Goal: Check status: Check status

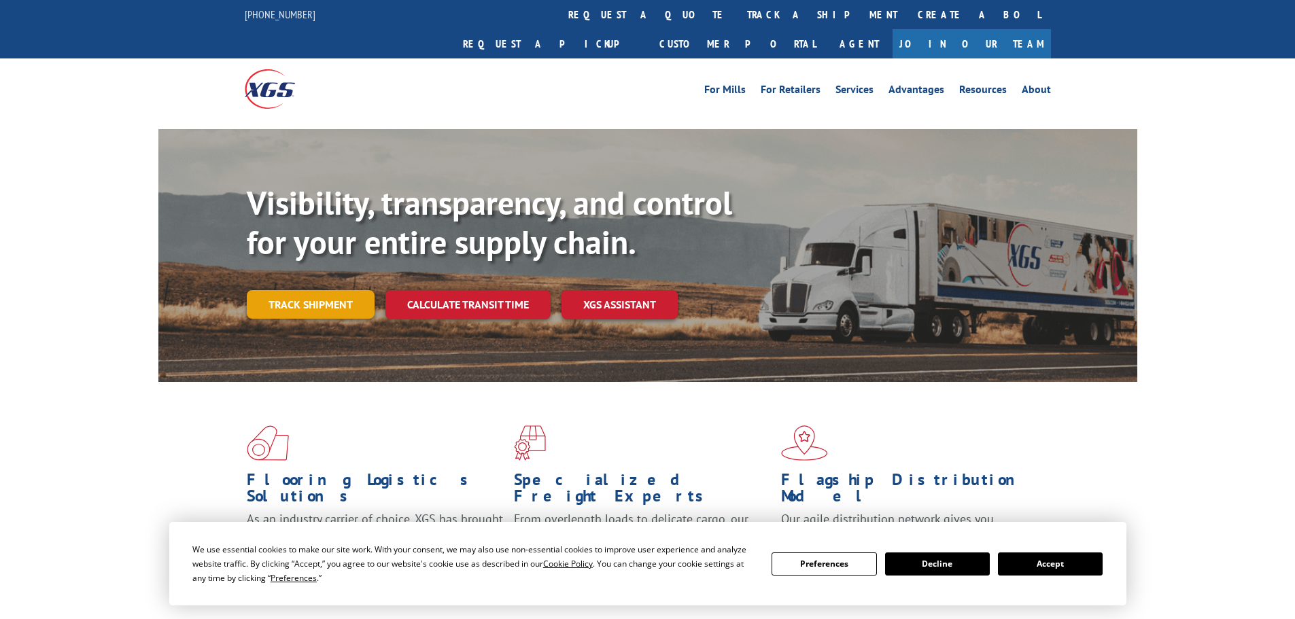
click at [310, 290] on link "Track shipment" at bounding box center [311, 304] width 128 height 29
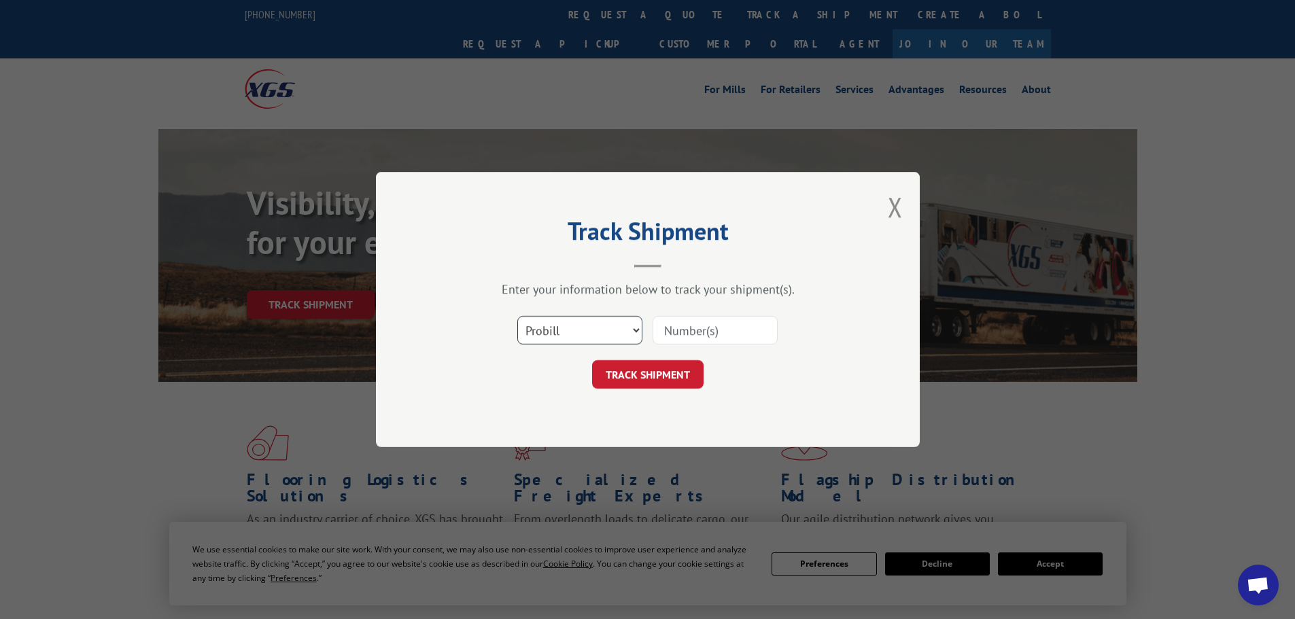
click at [612, 328] on select "Select category... Probill BOL PO" at bounding box center [579, 330] width 125 height 29
select select "bol"
click at [517, 316] on select "Select category... Probill BOL PO" at bounding box center [579, 330] width 125 height 29
click at [725, 331] on input at bounding box center [715, 330] width 125 height 29
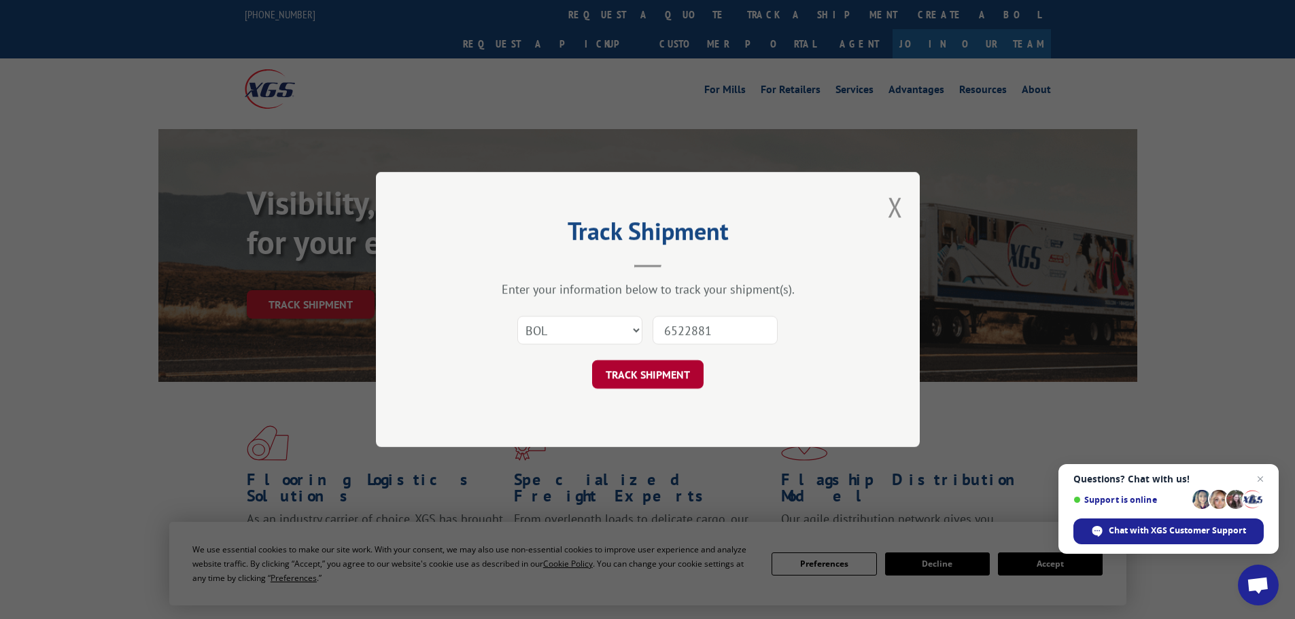
type input "6522881"
click at [645, 379] on button "TRACK SHIPMENT" at bounding box center [647, 374] width 111 height 29
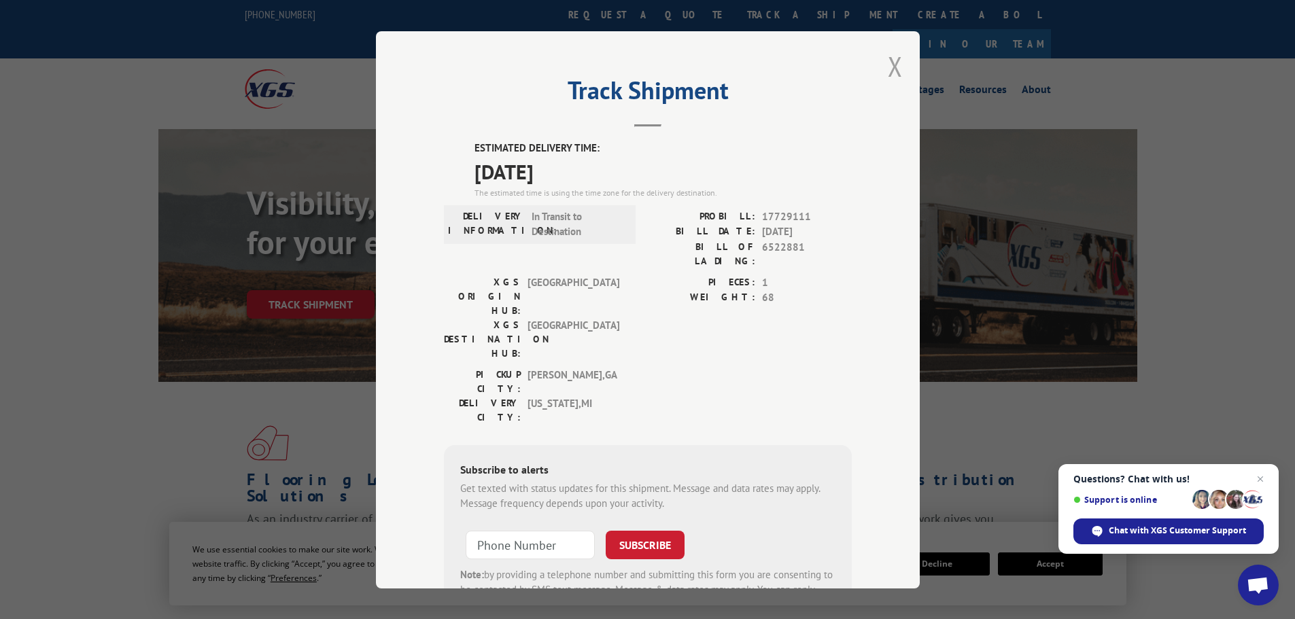
click at [894, 69] on button "Close modal" at bounding box center [895, 66] width 15 height 36
